Goal: Transaction & Acquisition: Purchase product/service

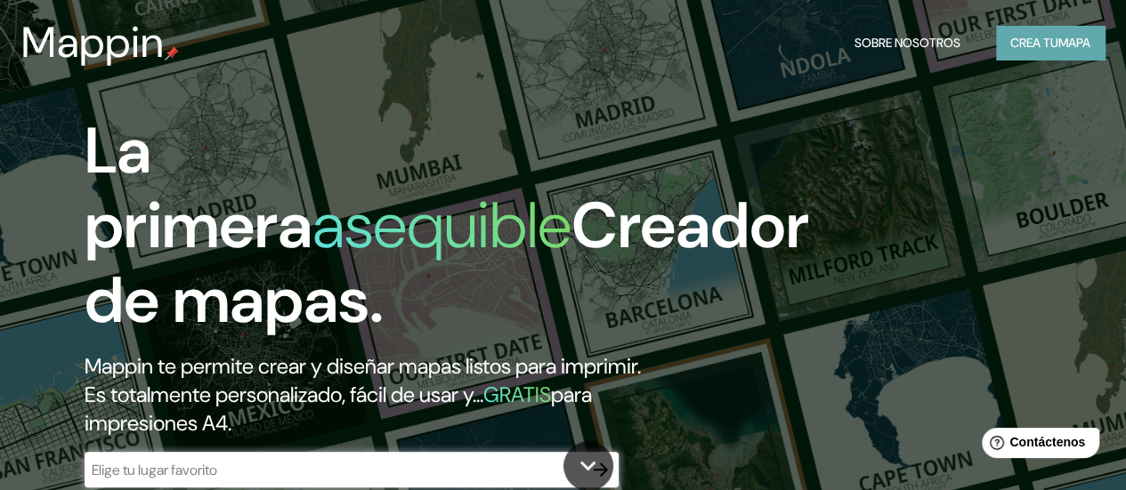
click at [1034, 48] on font "Crea tu" at bounding box center [1034, 43] width 48 height 16
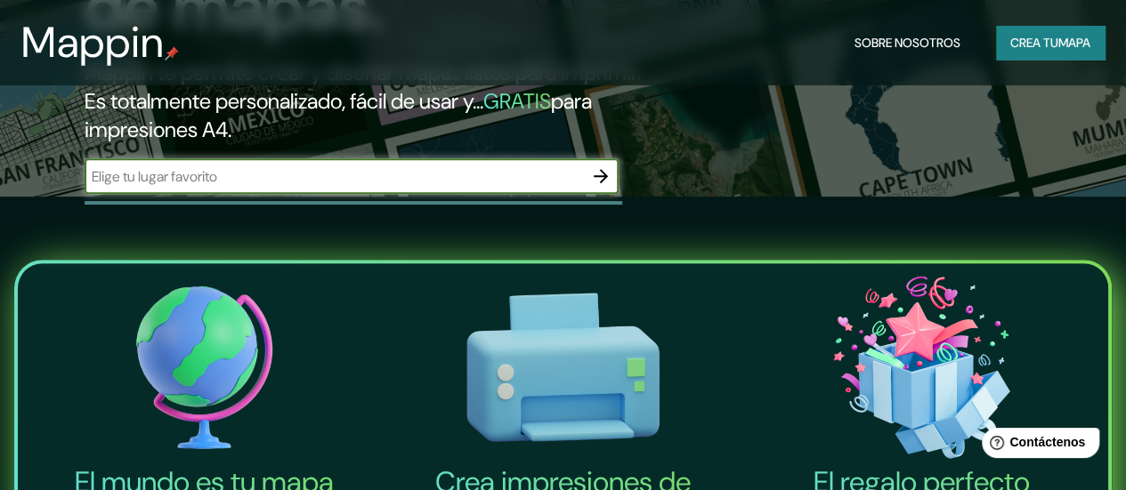
scroll to position [89, 0]
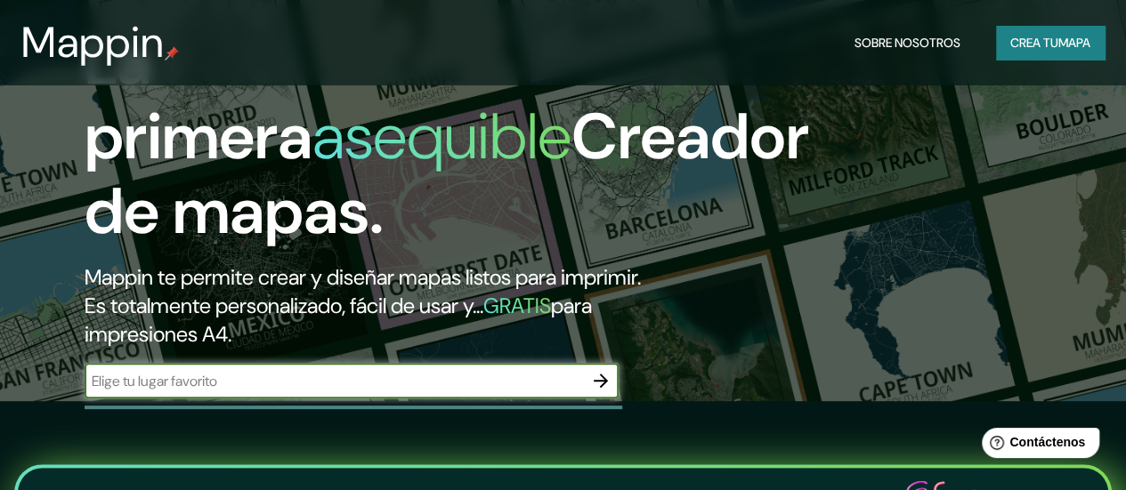
click at [230, 392] on input "text" at bounding box center [334, 381] width 498 height 20
type input "lima [GEOGRAPHIC_DATA]"
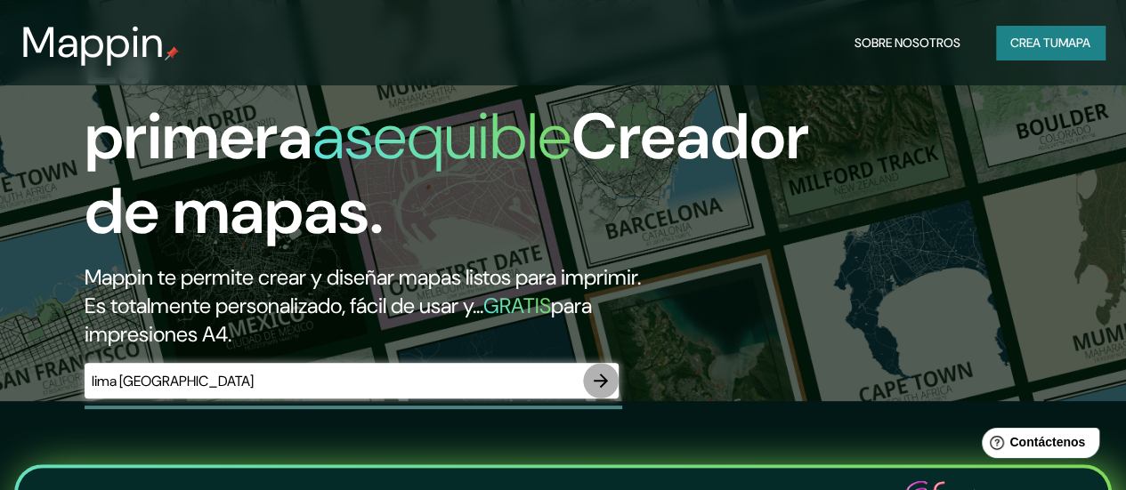
click at [608, 392] on icon "button" at bounding box center [600, 380] width 21 height 21
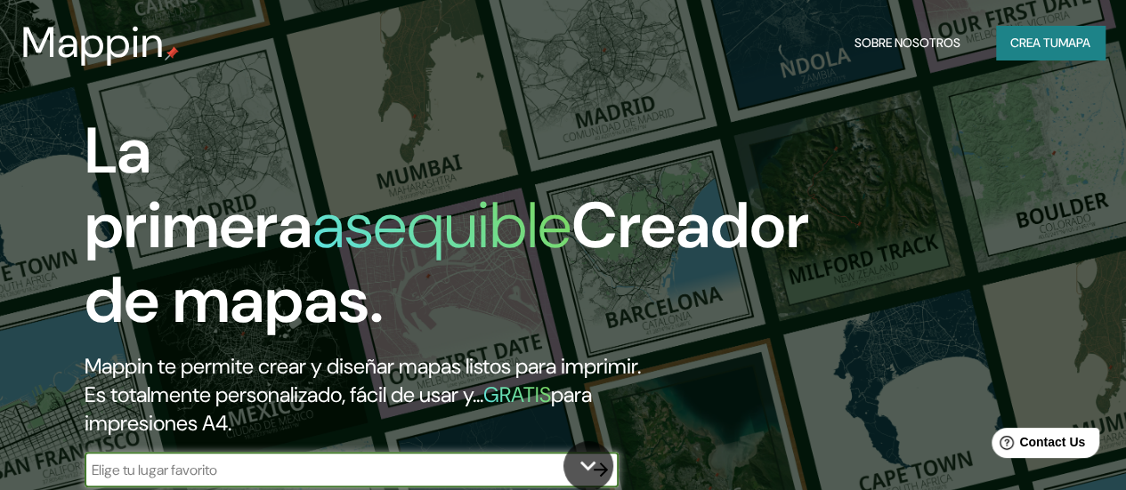
click at [1041, 43] on font "Crea tu" at bounding box center [1034, 43] width 48 height 16
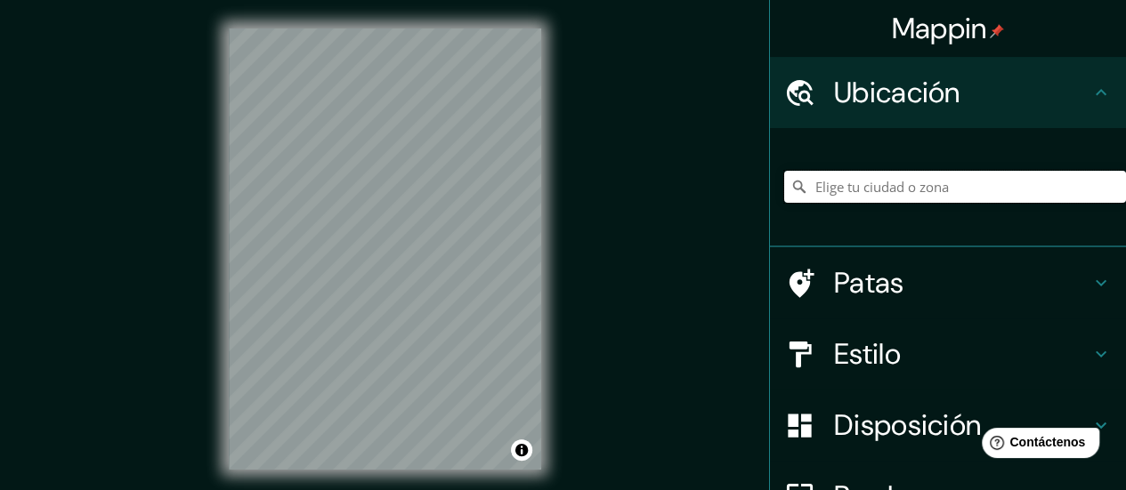
click at [858, 197] on input "Elige tu ciudad o zona" at bounding box center [955, 187] width 342 height 32
click at [1011, 190] on input "Lima, Provincia de Lima, Perú" at bounding box center [955, 187] width 342 height 32
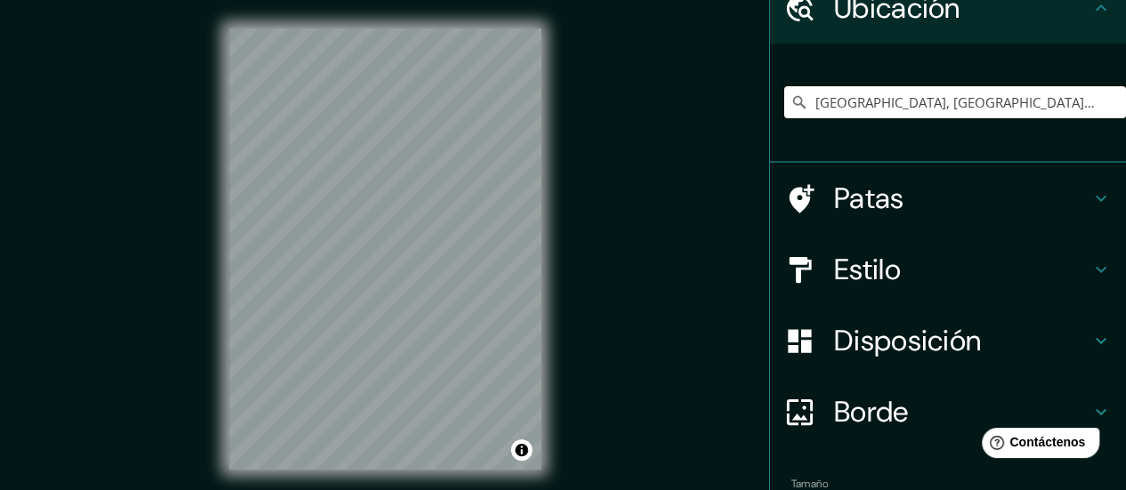
scroll to position [89, 0]
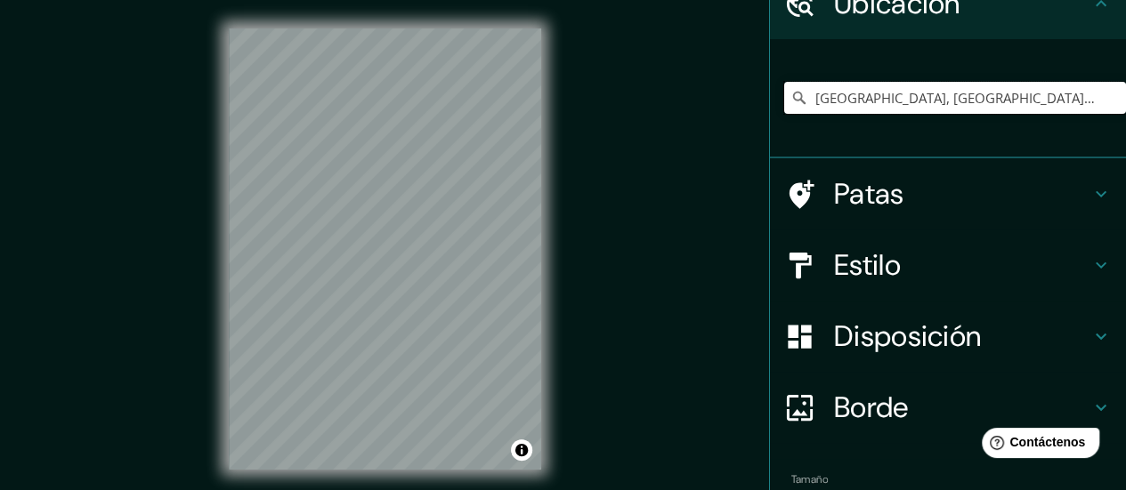
type input "Puente Piedra, Lima, Provincia de Lima, Perú"
click at [936, 269] on h4 "Estilo" at bounding box center [962, 265] width 256 height 36
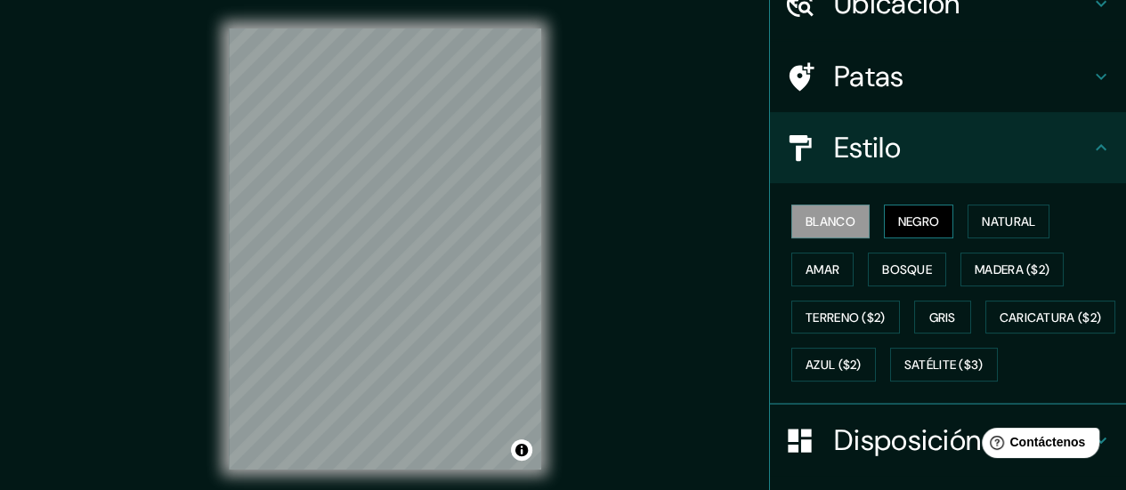
click at [910, 228] on font "Negro" at bounding box center [919, 222] width 42 height 16
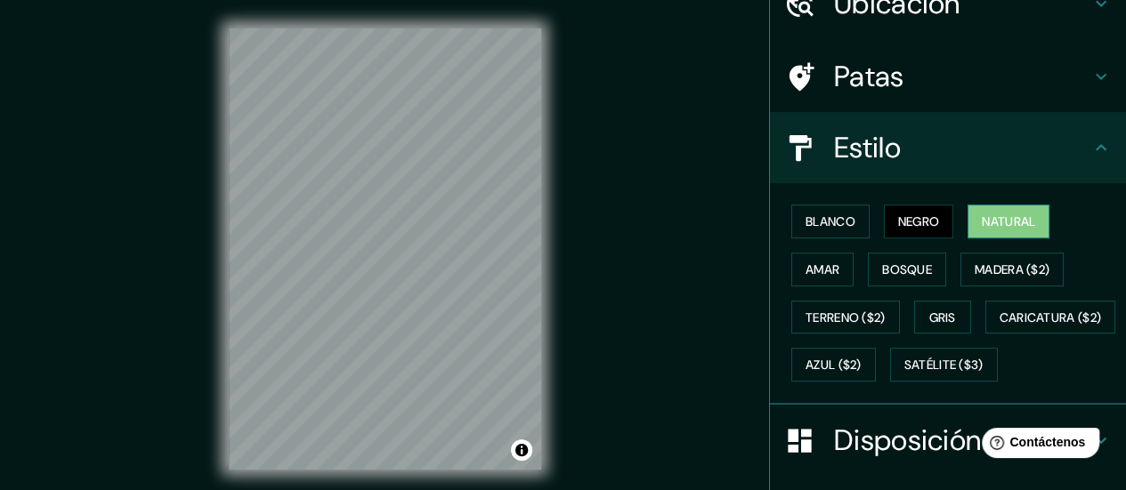
click at [1015, 225] on font "Natural" at bounding box center [1008, 222] width 53 height 16
click at [830, 263] on button "Amar" at bounding box center [822, 270] width 62 height 34
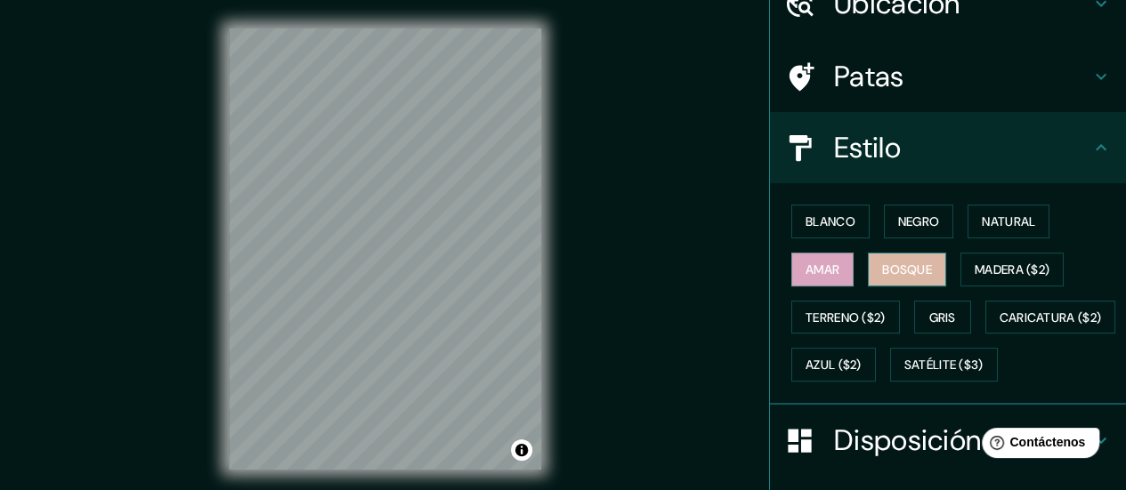
click at [886, 263] on font "Bosque" at bounding box center [907, 270] width 50 height 16
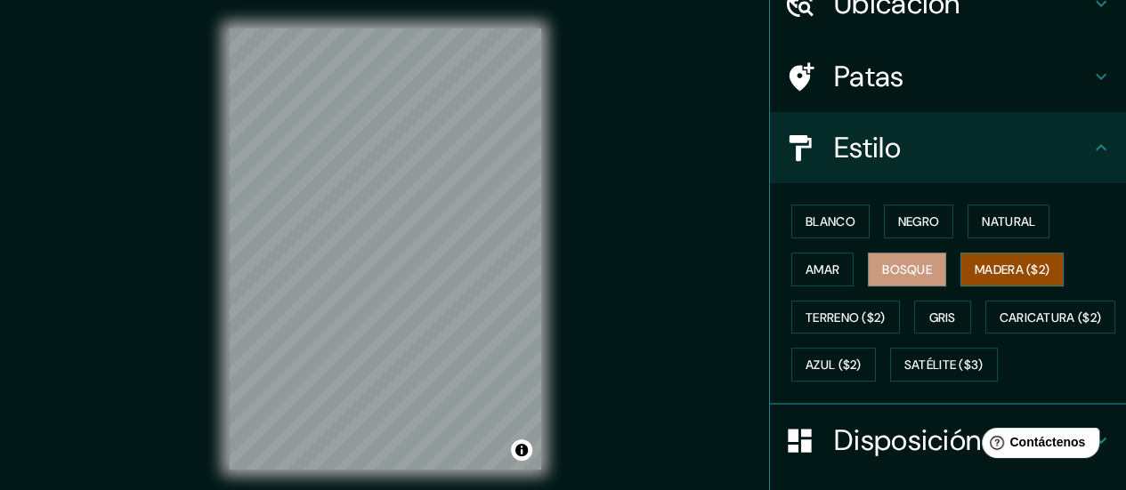
click at [977, 274] on font "Madera ($2)" at bounding box center [1012, 270] width 75 height 16
click at [929, 310] on font "Gris" at bounding box center [942, 318] width 27 height 16
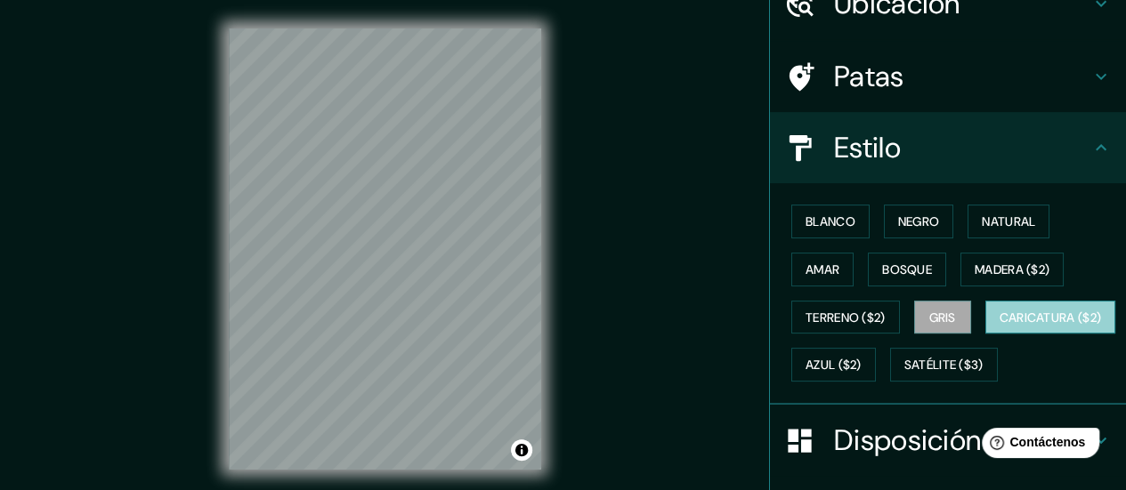
click at [1000, 326] on font "Caricatura ($2)" at bounding box center [1051, 318] width 102 height 16
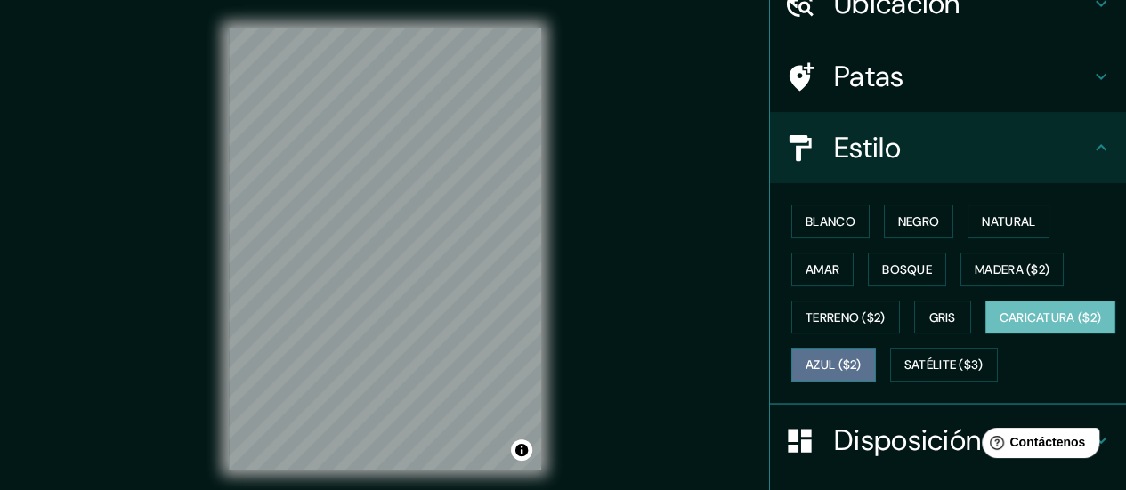
click at [876, 368] on button "Azul ($2)" at bounding box center [833, 365] width 85 height 34
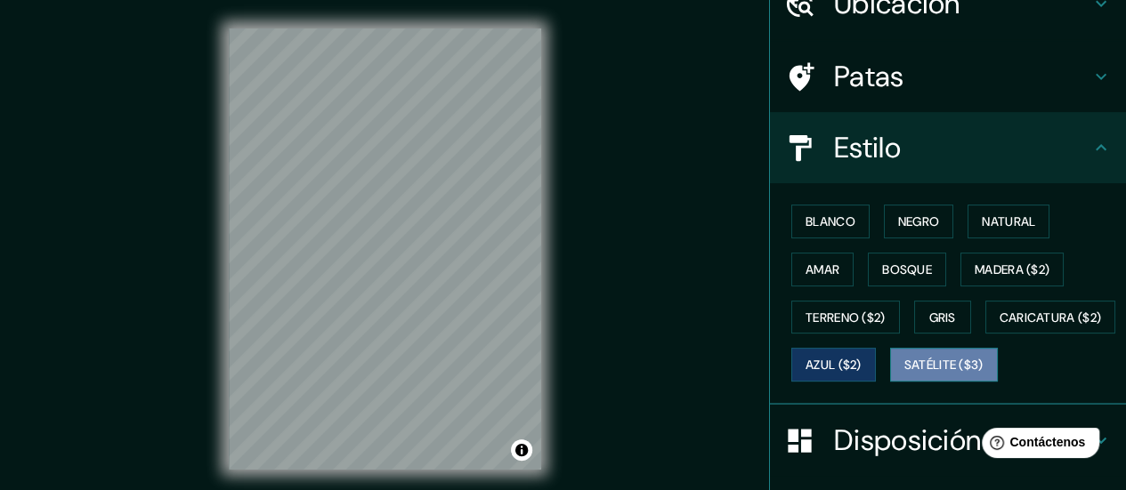
click at [904, 374] on font "Satélite ($3)" at bounding box center [943, 366] width 79 height 16
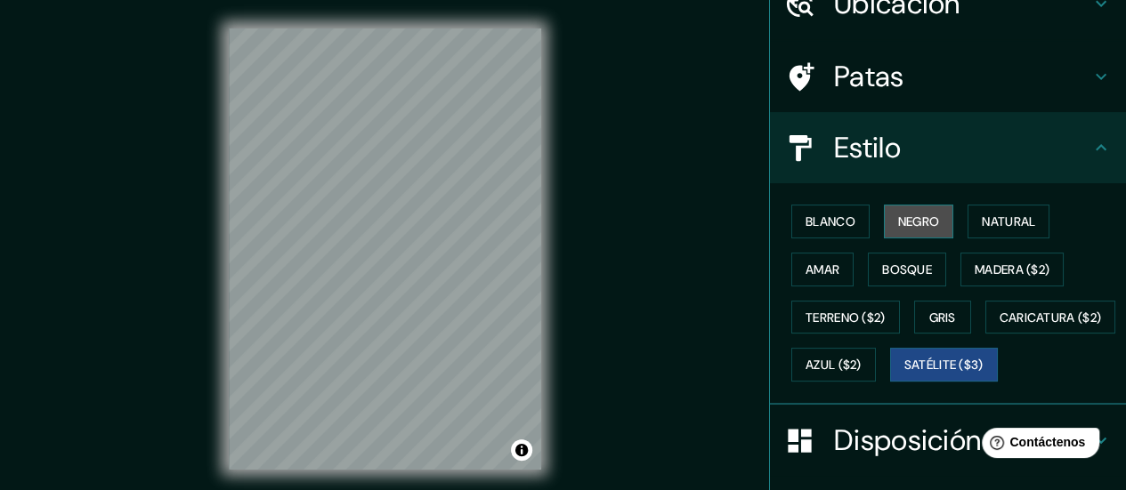
click at [898, 225] on font "Negro" at bounding box center [919, 222] width 42 height 16
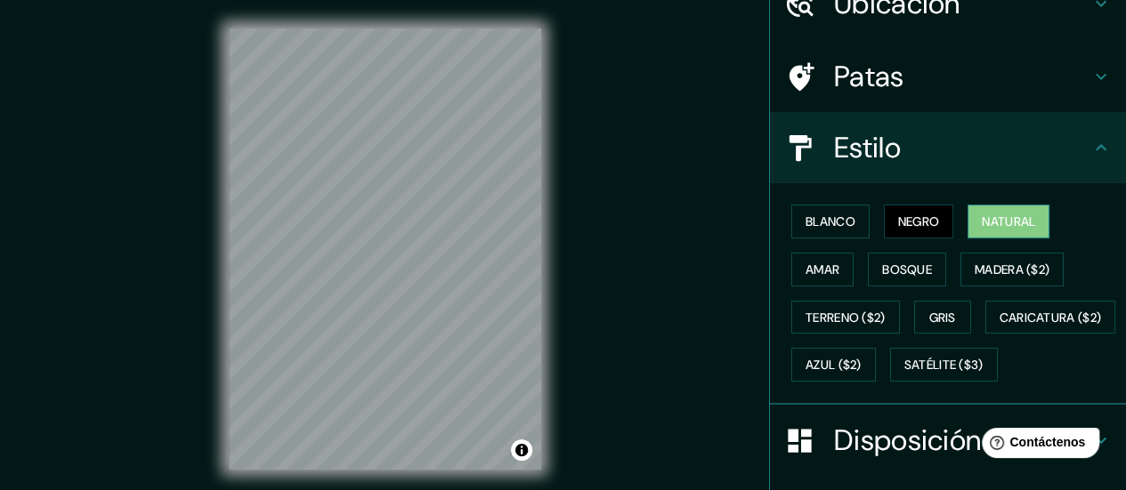
click at [982, 227] on font "Natural" at bounding box center [1008, 222] width 53 height 16
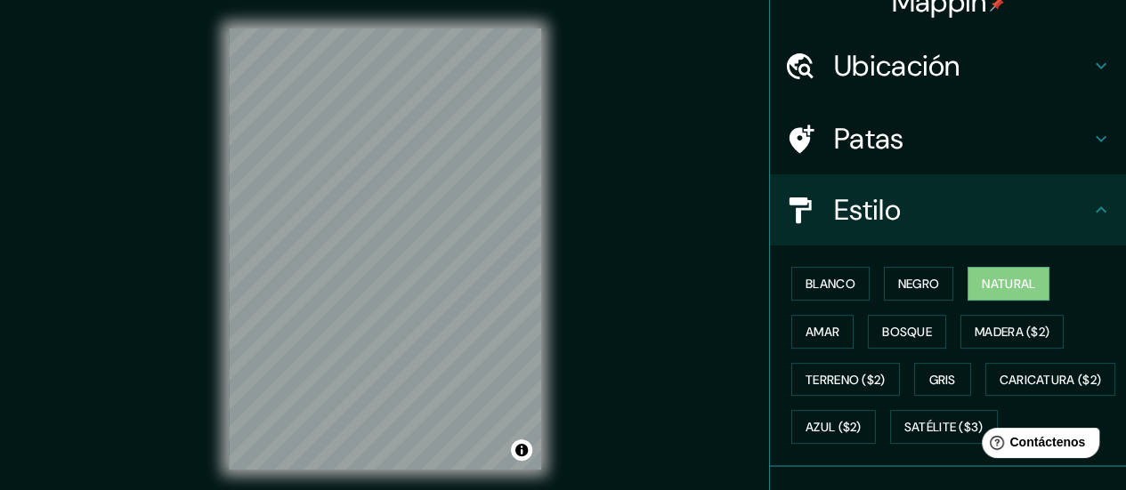
scroll to position [0, 0]
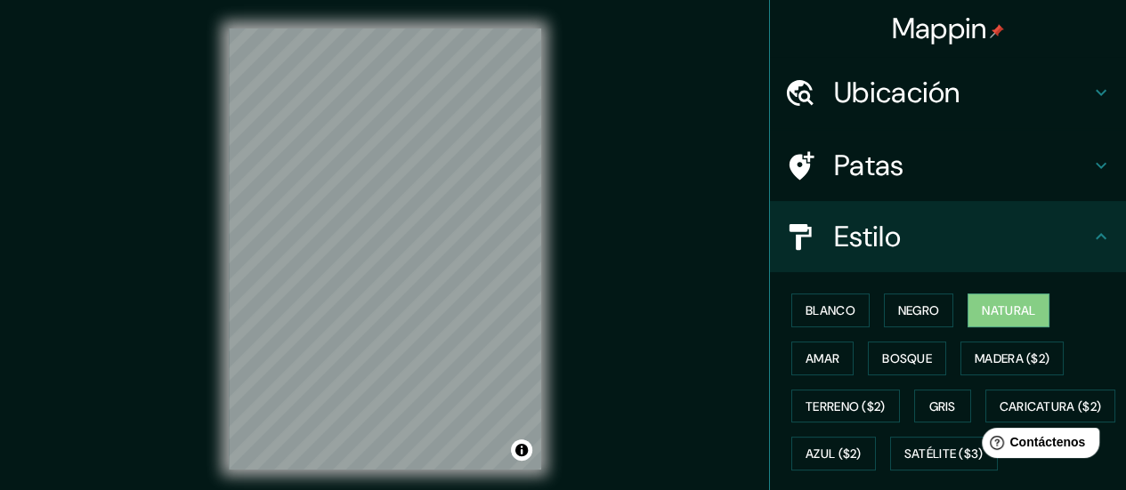
click at [920, 181] on h4 "Patas" at bounding box center [962, 166] width 256 height 36
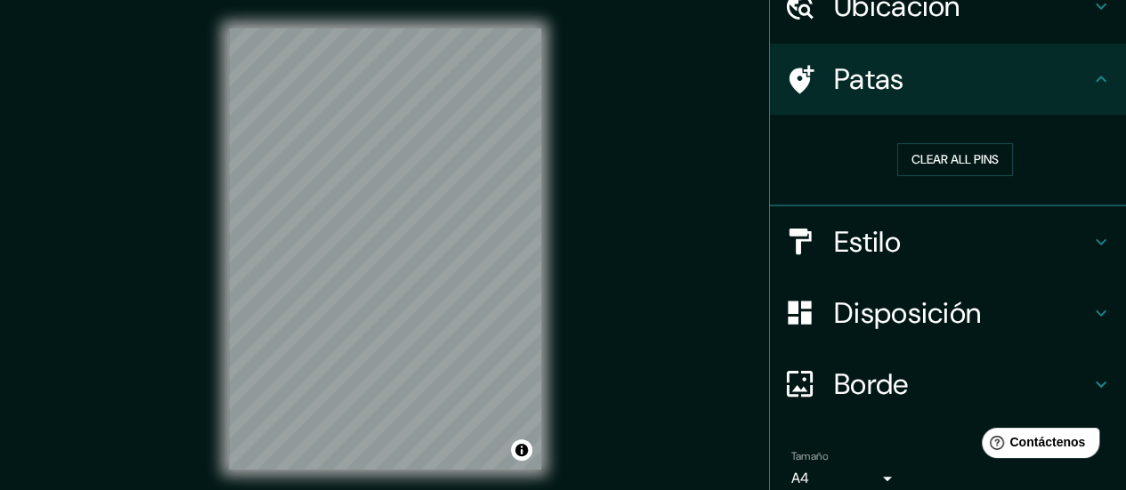
scroll to position [89, 0]
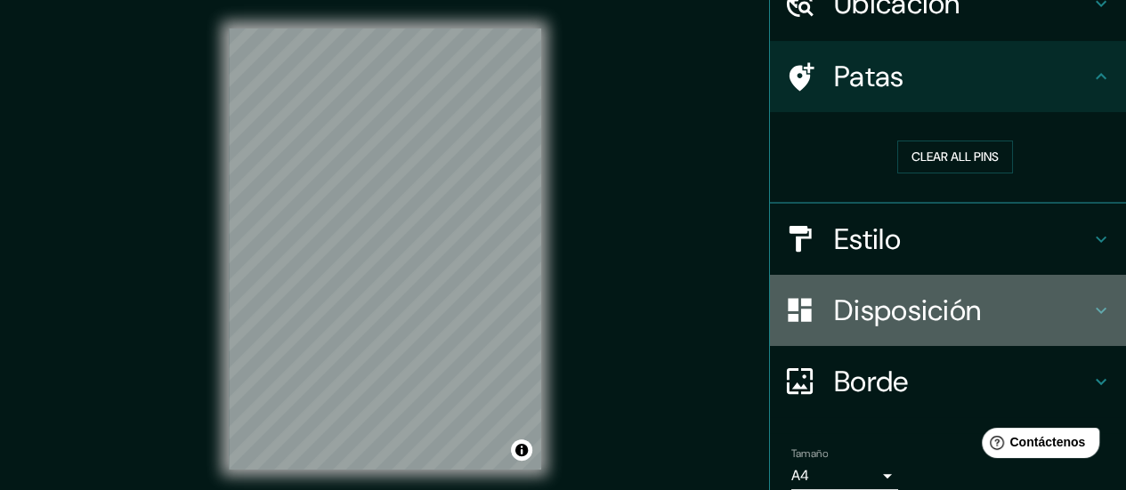
click at [931, 314] on font "Disposición" at bounding box center [907, 310] width 147 height 37
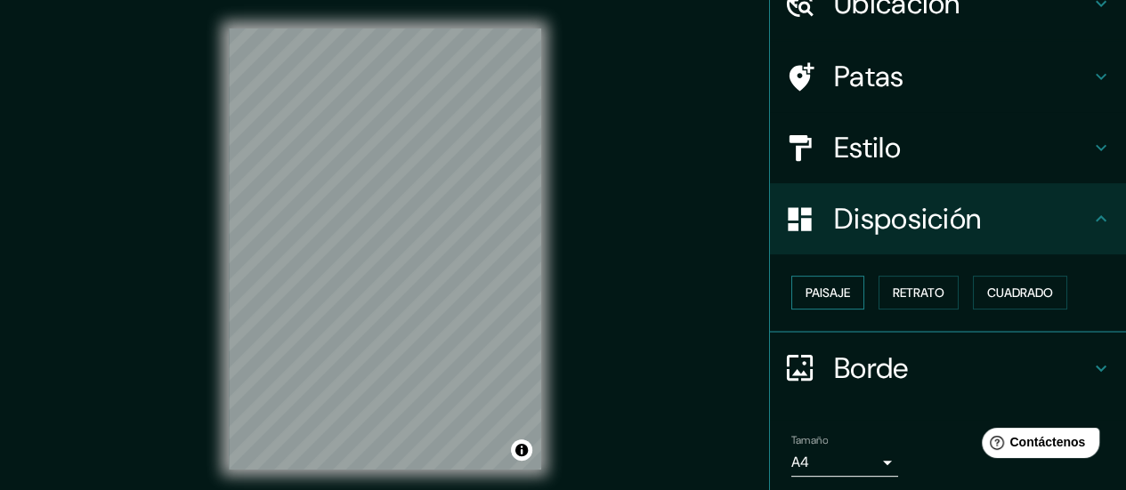
click at [818, 296] on font "Paisaje" at bounding box center [828, 293] width 45 height 16
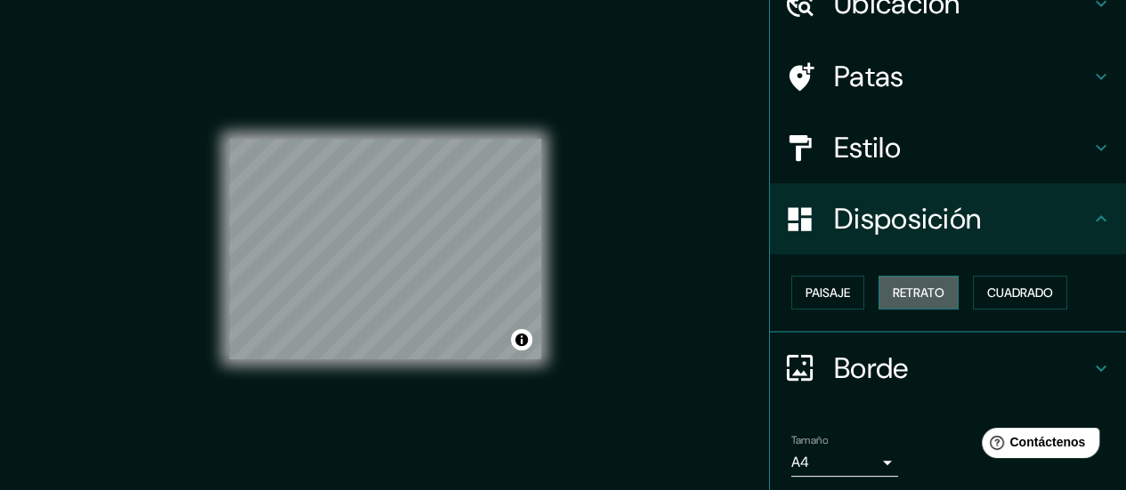
click at [893, 294] on font "Retrato" at bounding box center [919, 293] width 52 height 16
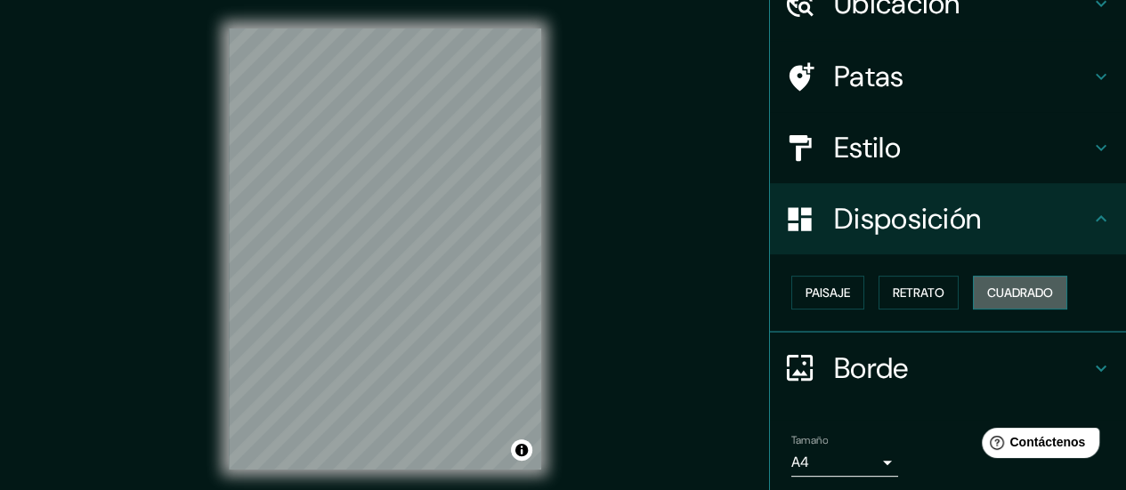
click at [995, 286] on font "Cuadrado" at bounding box center [1020, 293] width 66 height 16
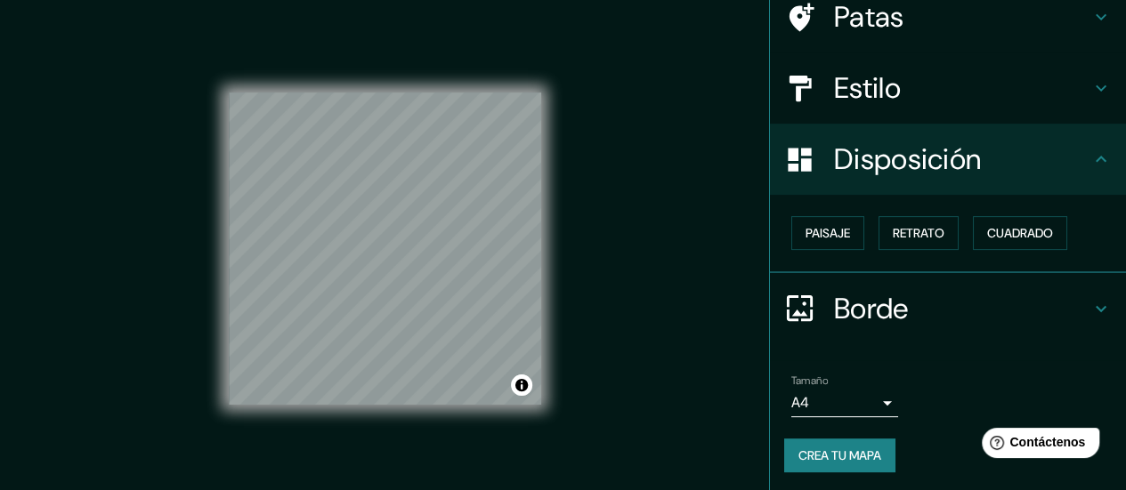
scroll to position [150, 0]
click at [941, 317] on h4 "Borde" at bounding box center [962, 308] width 256 height 36
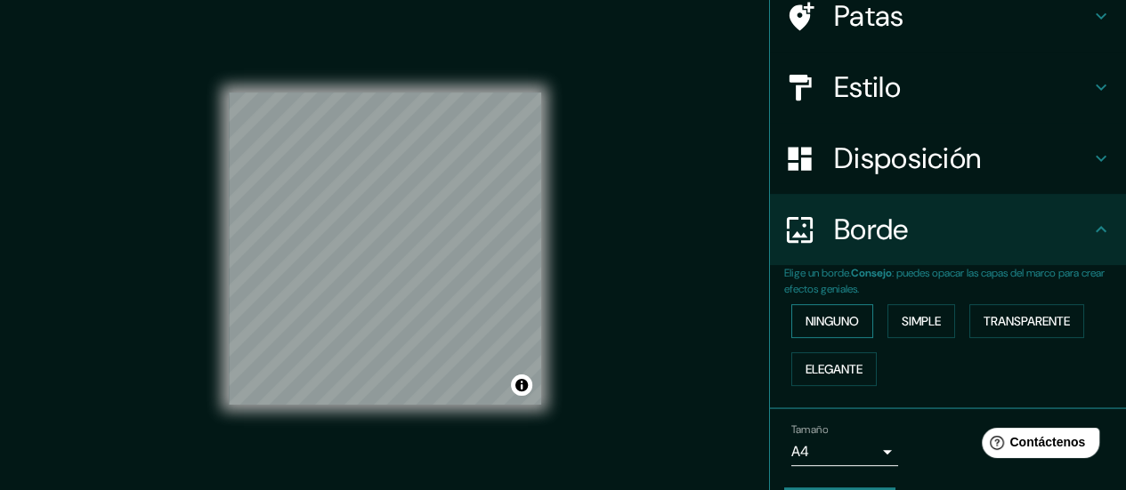
click at [845, 317] on font "Ninguno" at bounding box center [832, 321] width 53 height 16
click at [887, 317] on button "Simple" at bounding box center [921, 321] width 68 height 34
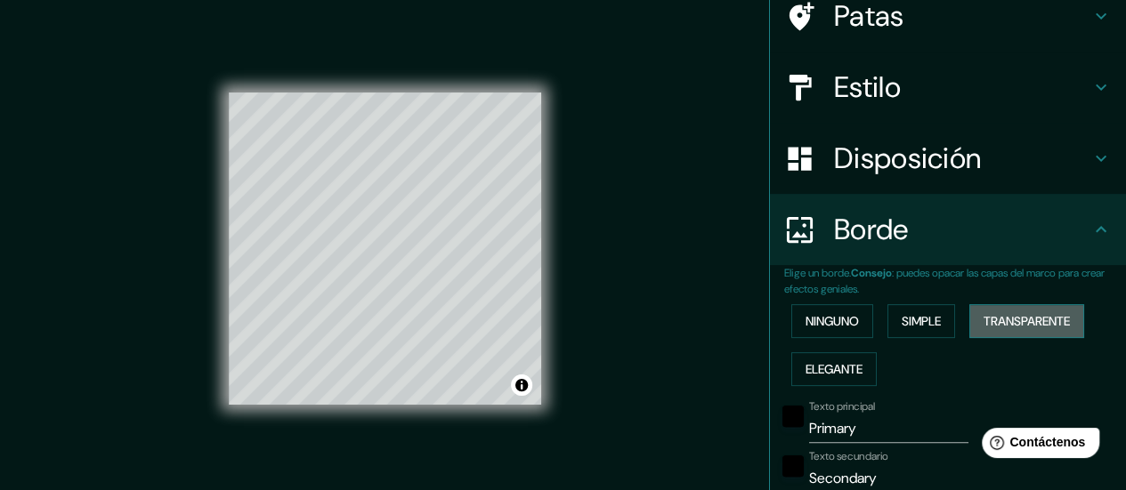
click at [992, 318] on font "Transparente" at bounding box center [1027, 321] width 86 height 16
click at [847, 361] on font "Elegante" at bounding box center [834, 369] width 57 height 16
click at [839, 321] on font "Ninguno" at bounding box center [832, 321] width 53 height 16
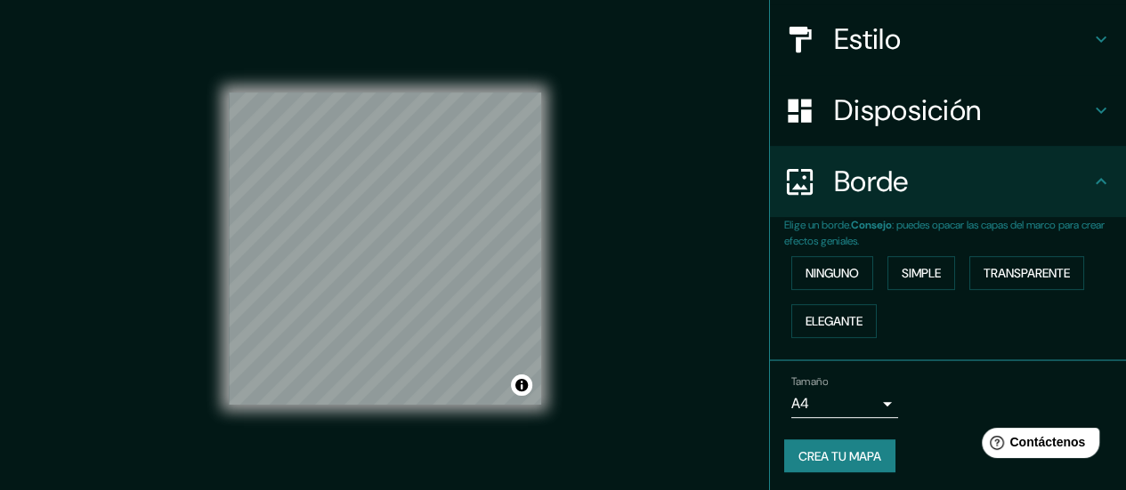
scroll to position [199, 0]
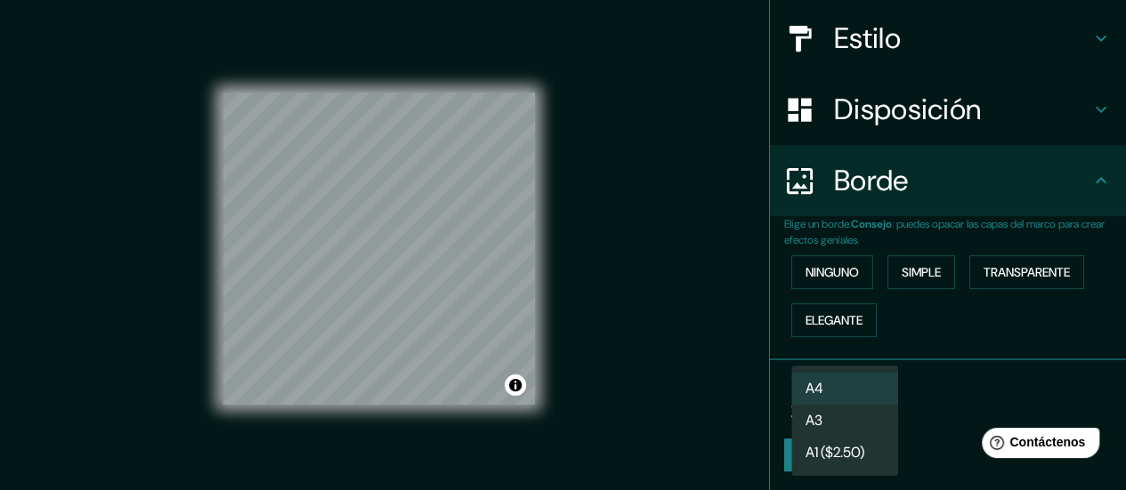
click at [858, 405] on body "Mappin Ubicación Puente Piedra, Lima, Provincia de Lima, Perú Puente de Balta L…" at bounding box center [563, 245] width 1126 height 490
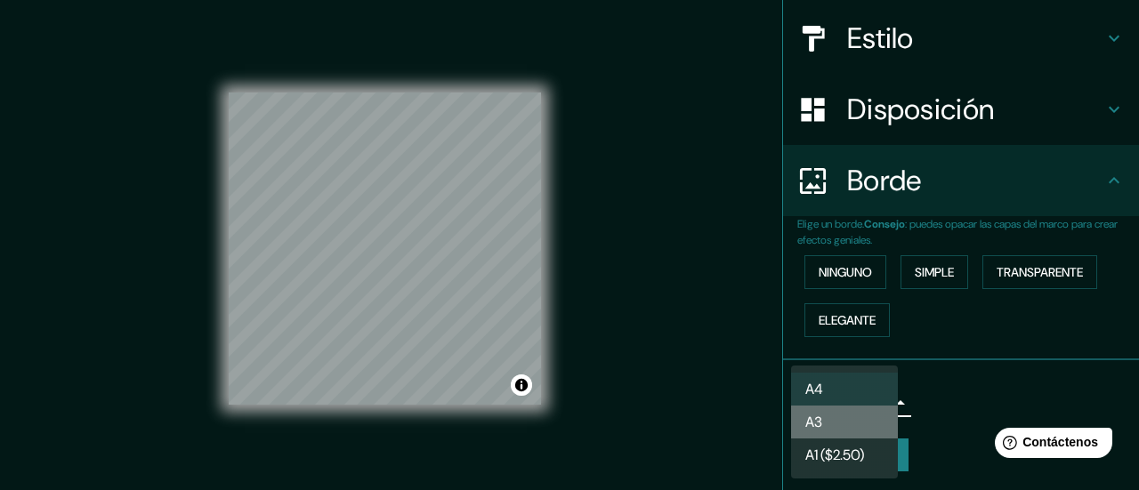
click at [839, 417] on li "A3" at bounding box center [844, 422] width 107 height 33
type input "a4"
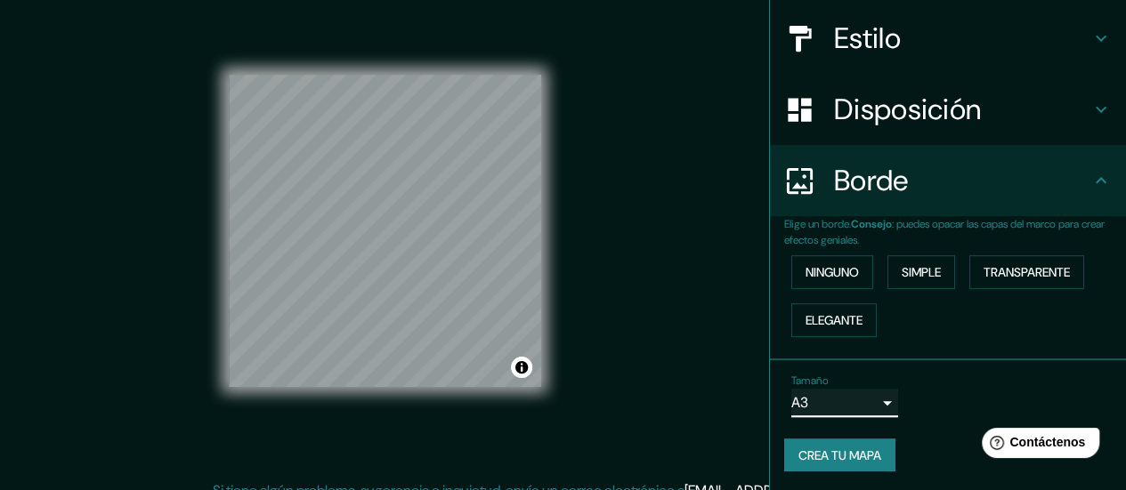
scroll to position [36, 0]
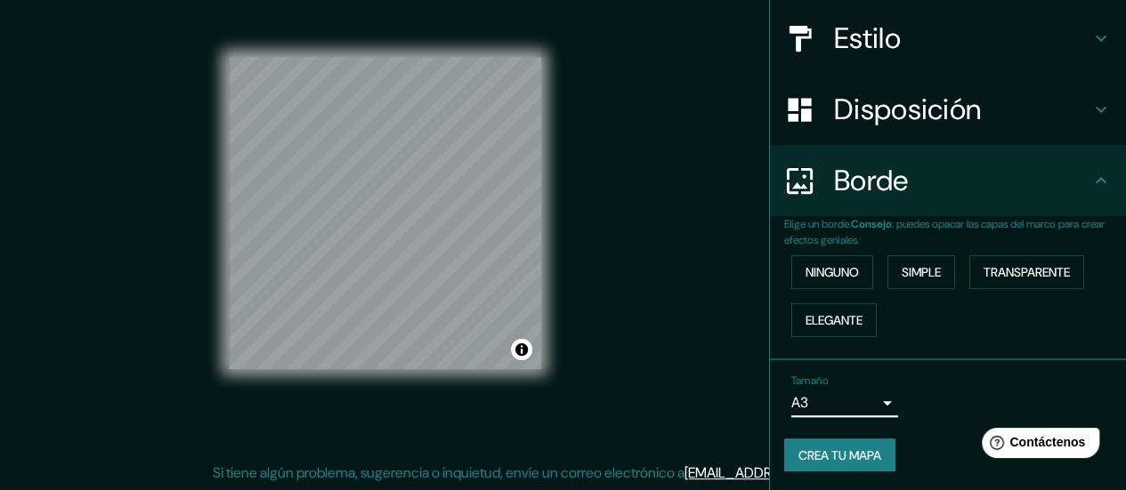
click at [867, 448] on font "Crea tu mapa" at bounding box center [839, 456] width 83 height 16
click at [822, 460] on div "Crea tu mapa" at bounding box center [948, 456] width 328 height 34
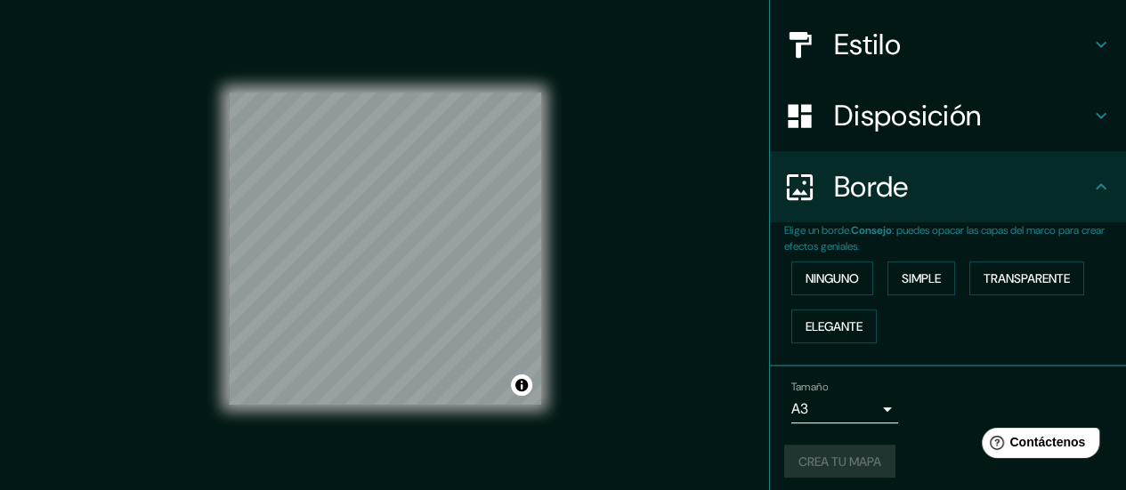
scroll to position [199, 0]
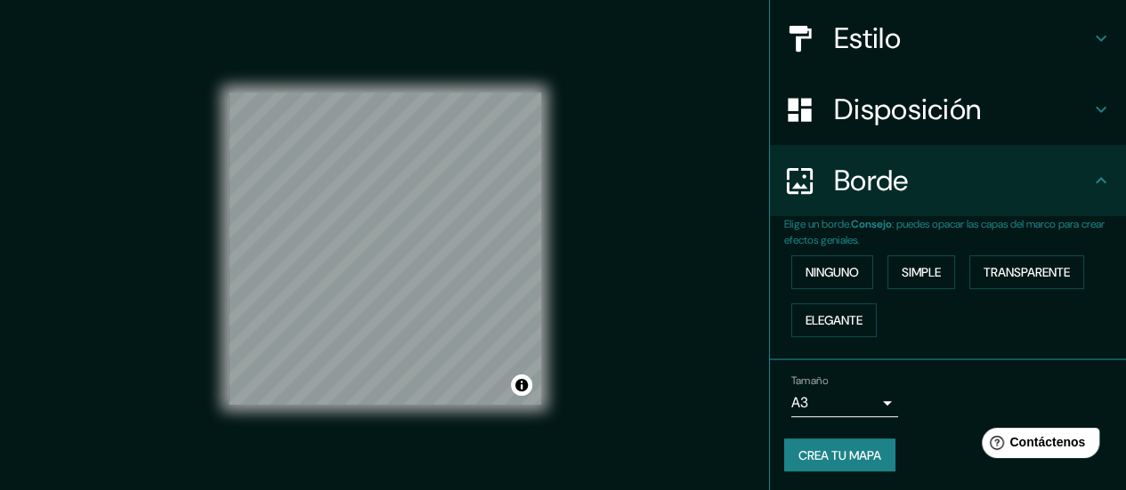
click at [814, 453] on font "Crea tu mapa" at bounding box center [839, 456] width 83 height 16
